Goal: Information Seeking & Learning: Understand process/instructions

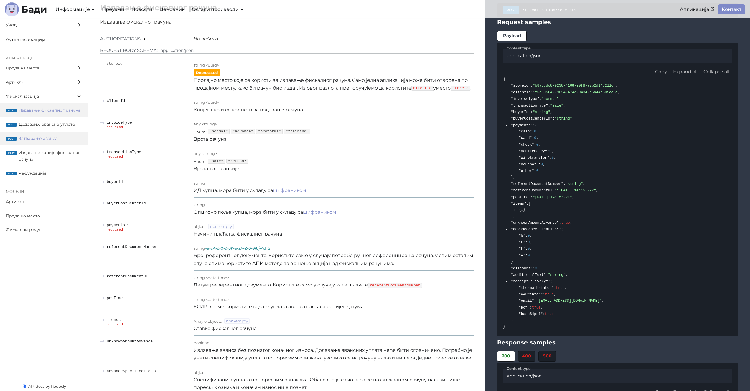
scroll to position [4915, 0]
click at [61, 150] on span "Издавање копије фискалног рачуна" at bounding box center [51, 156] width 64 height 14
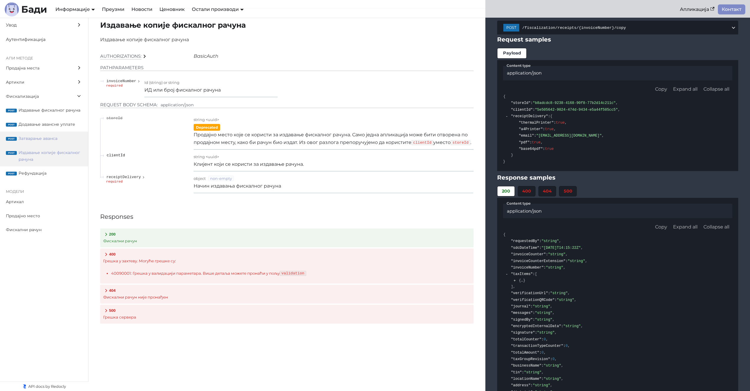
click at [59, 141] on span "Затварање аванса" at bounding box center [51, 138] width 64 height 7
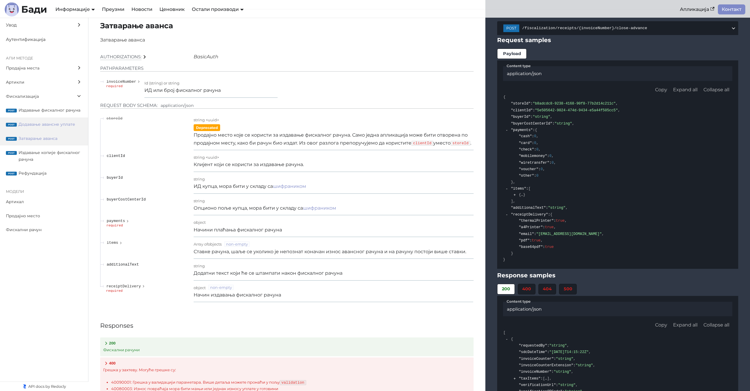
click at [54, 126] on span "Додавање авансне уплате" at bounding box center [51, 124] width 64 height 7
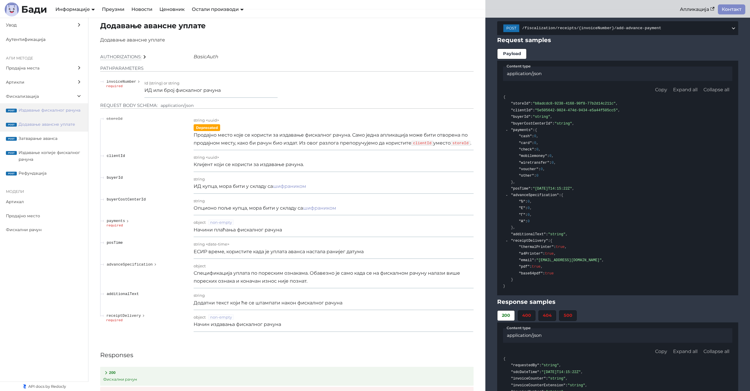
click at [59, 106] on label "post Издавање фискалног рачуна" at bounding box center [44, 110] width 88 height 14
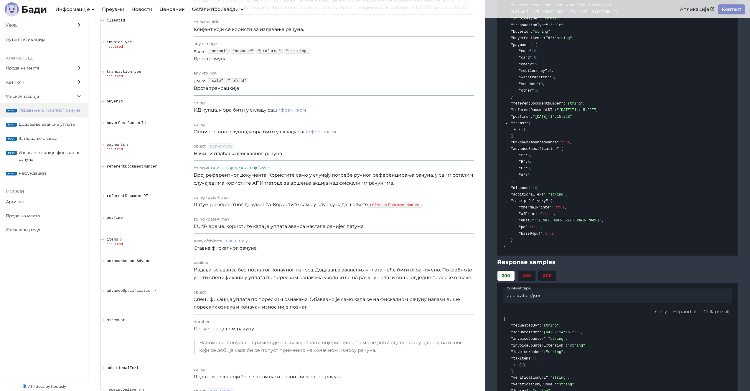
scroll to position [4996, 0]
click at [372, 276] on p "Издавање аванса без познатог коначног износа. Додавање авансних уплата неће бит…" at bounding box center [334, 274] width 280 height 16
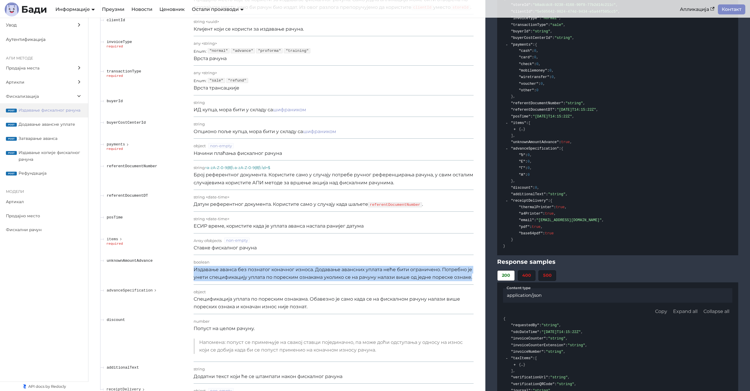
click at [372, 276] on p "Издавање аванса без познатог коначног износа. Додавање авансних уплата неће бит…" at bounding box center [334, 274] width 280 height 16
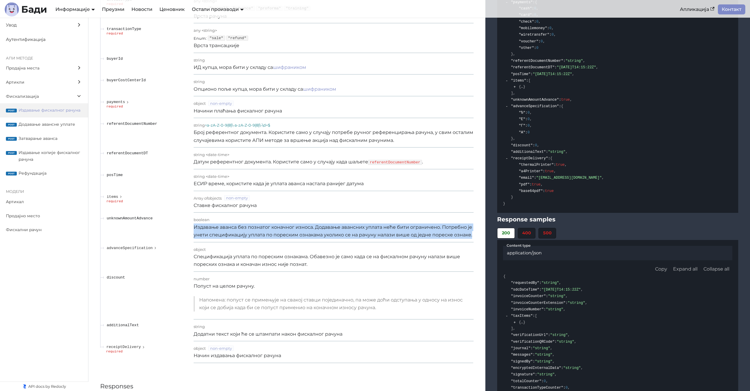
scroll to position [5037, 0]
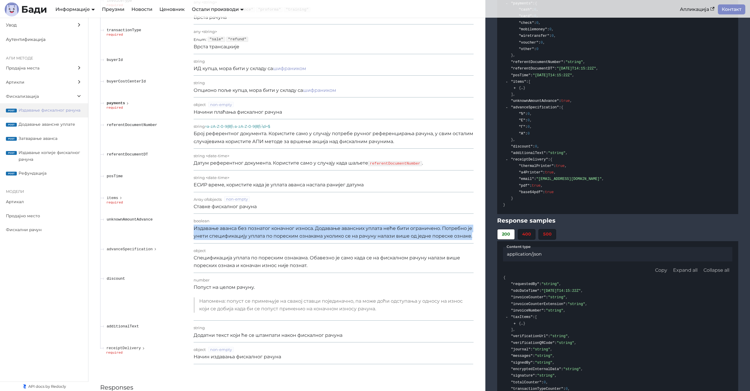
click at [128, 105] on polygon "expand payments" at bounding box center [127, 103] width 1 height 2
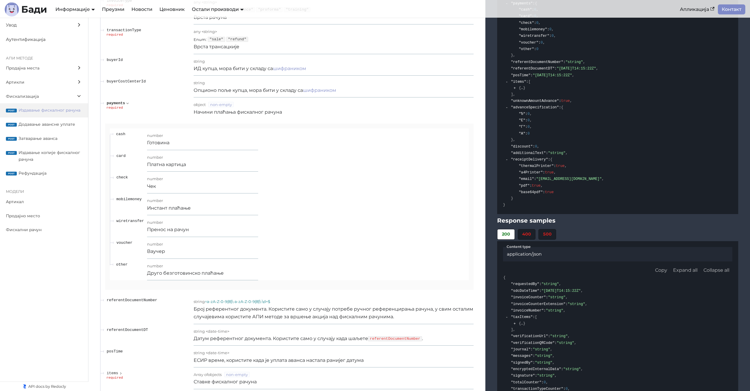
click at [128, 104] on polygon "expand payments" at bounding box center [127, 103] width 2 height 1
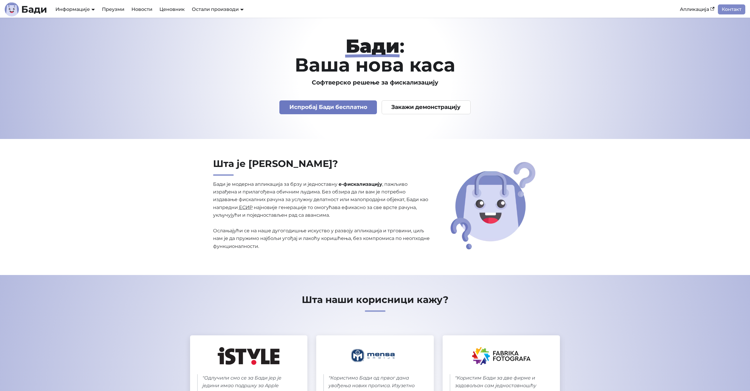
click at [352, 108] on link "Испробај Бади бесплатно" at bounding box center [328, 108] width 98 height 14
click at [116, 9] on link "Преузми" at bounding box center [112, 9] width 29 height 10
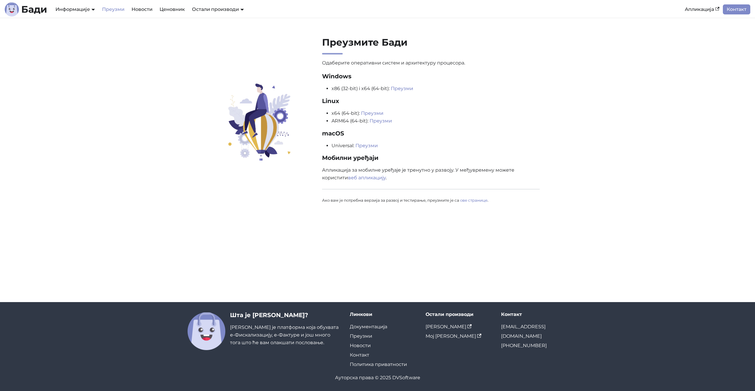
click at [141, 188] on section "Преузмите Бади Одаберите оперативни систем и архитектуру процесора. Windows x86…" at bounding box center [377, 123] width 755 height 211
click at [166, 112] on section "Преузмите Бади Одаберите оперативни систем и архитектуру процесора. Windows x86…" at bounding box center [377, 123] width 755 height 211
click at [204, 48] on div "Преузмите Бади Одаберите оперативни систем и архитектуру процесора. Windows x86…" at bounding box center [377, 124] width 389 height 174
click at [433, 137] on p "Одаберите оперативни систем и архитектуру процесора. Windows x86 (32-bit) i x64…" at bounding box center [431, 131] width 218 height 145
